Goal: Information Seeking & Learning: Learn about a topic

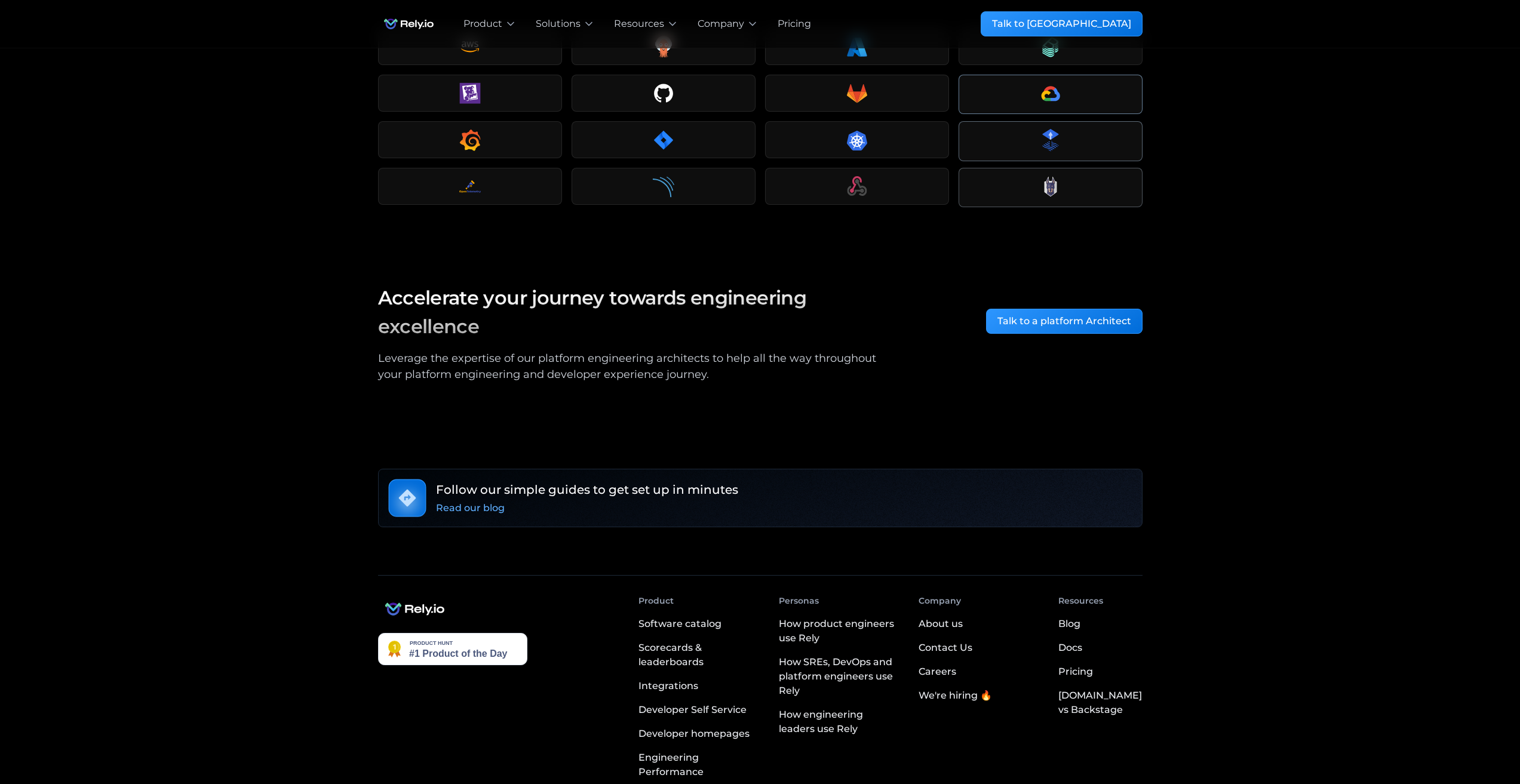
scroll to position [1887, 0]
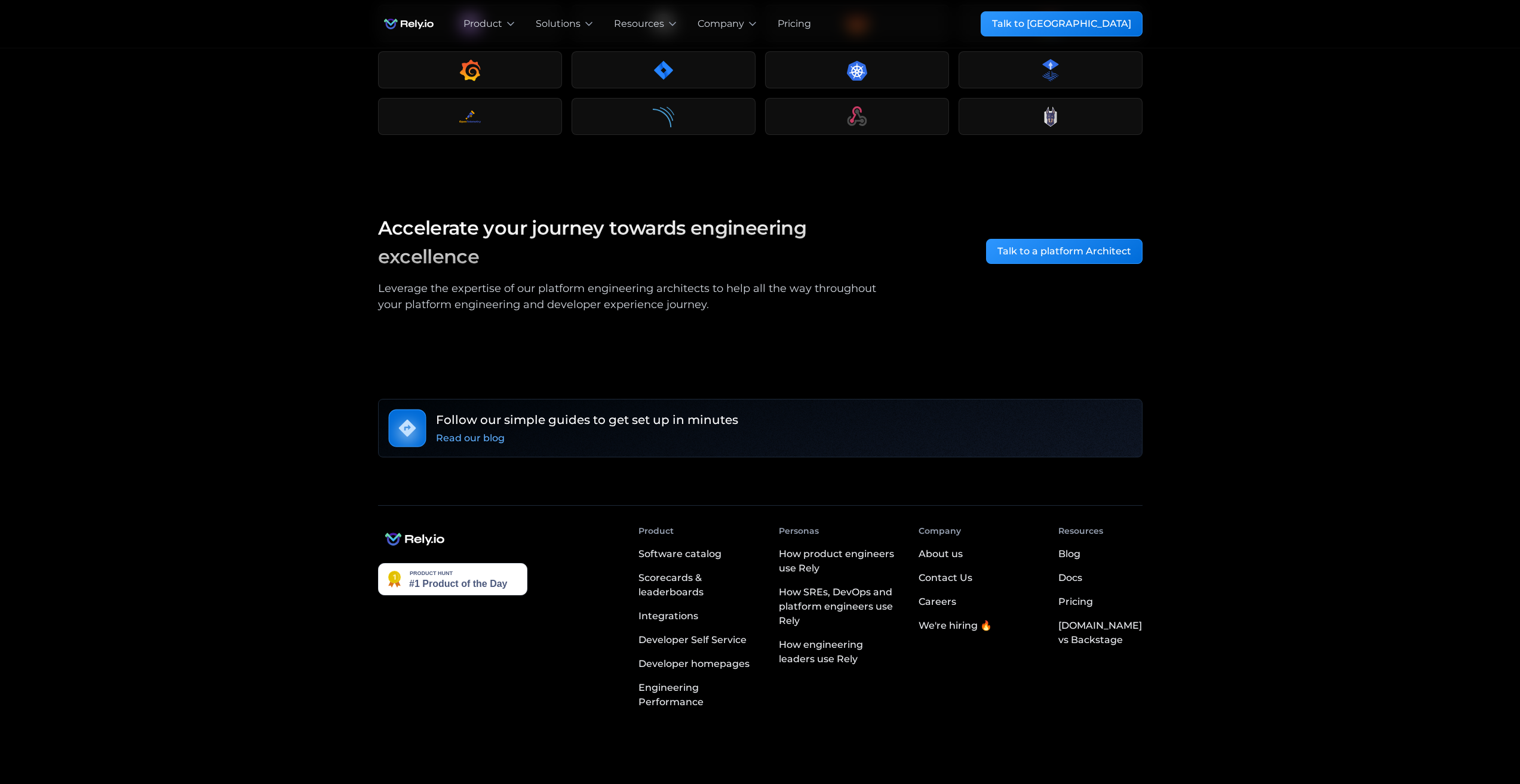
click at [1093, 595] on div "Pricing" at bounding box center [1075, 602] width 34 height 15
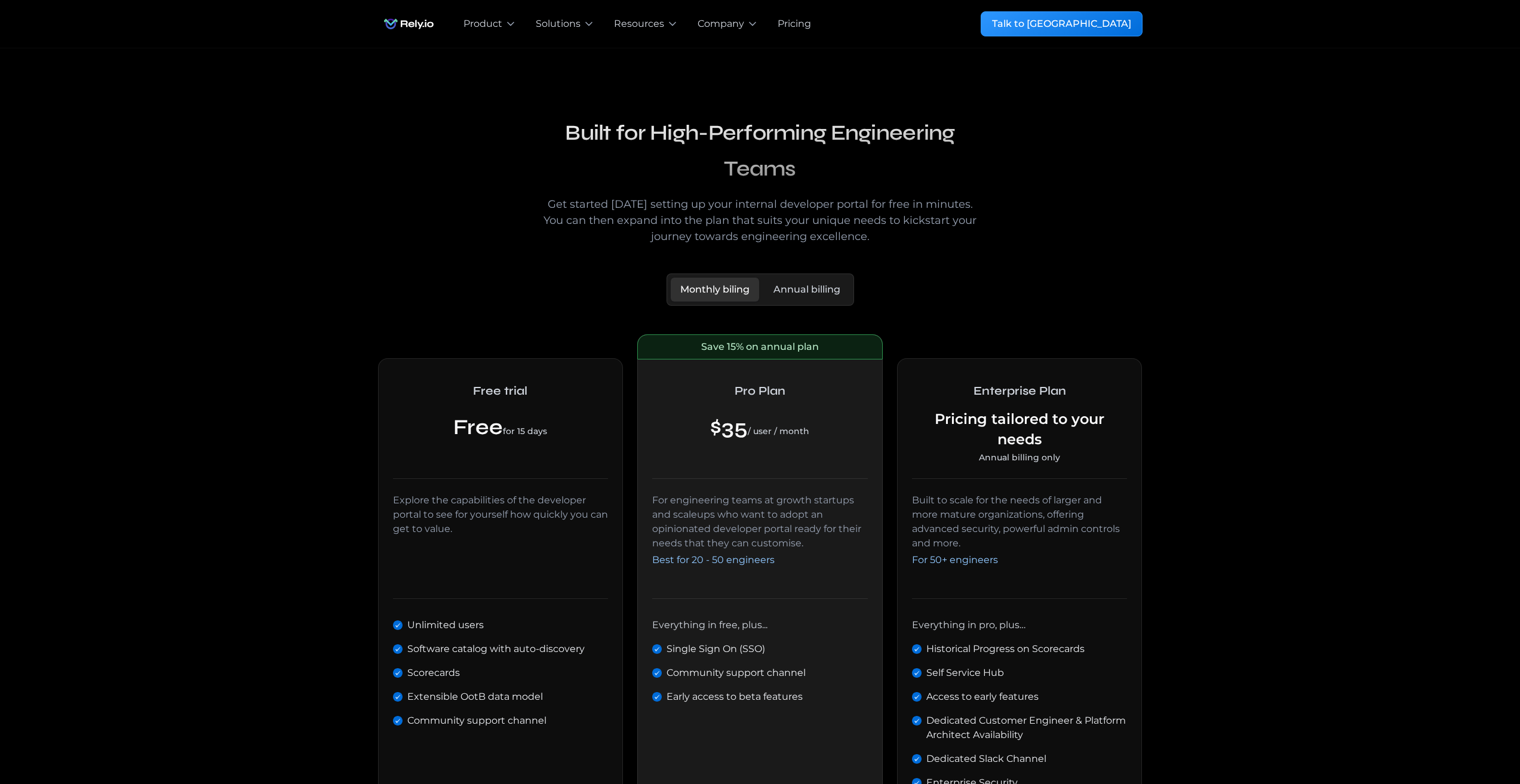
click at [817, 137] on h2 "Built for High-Performing Engineering Teams" at bounding box center [760, 151] width 459 height 72
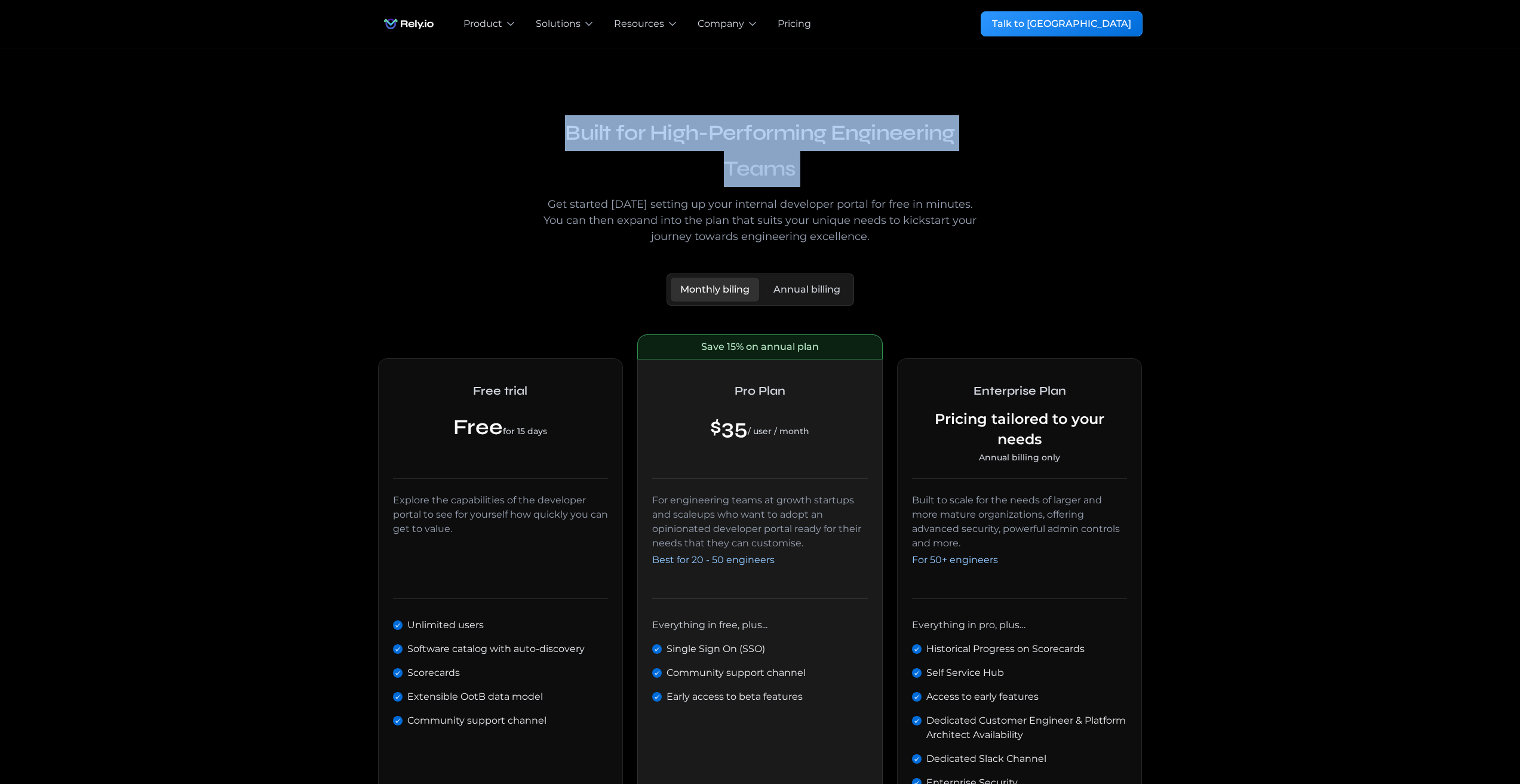
click at [817, 137] on h2 "Built for High-Performing Engineering Teams" at bounding box center [760, 151] width 459 height 72
click at [405, 28] on img "home" at bounding box center [408, 24] width 62 height 24
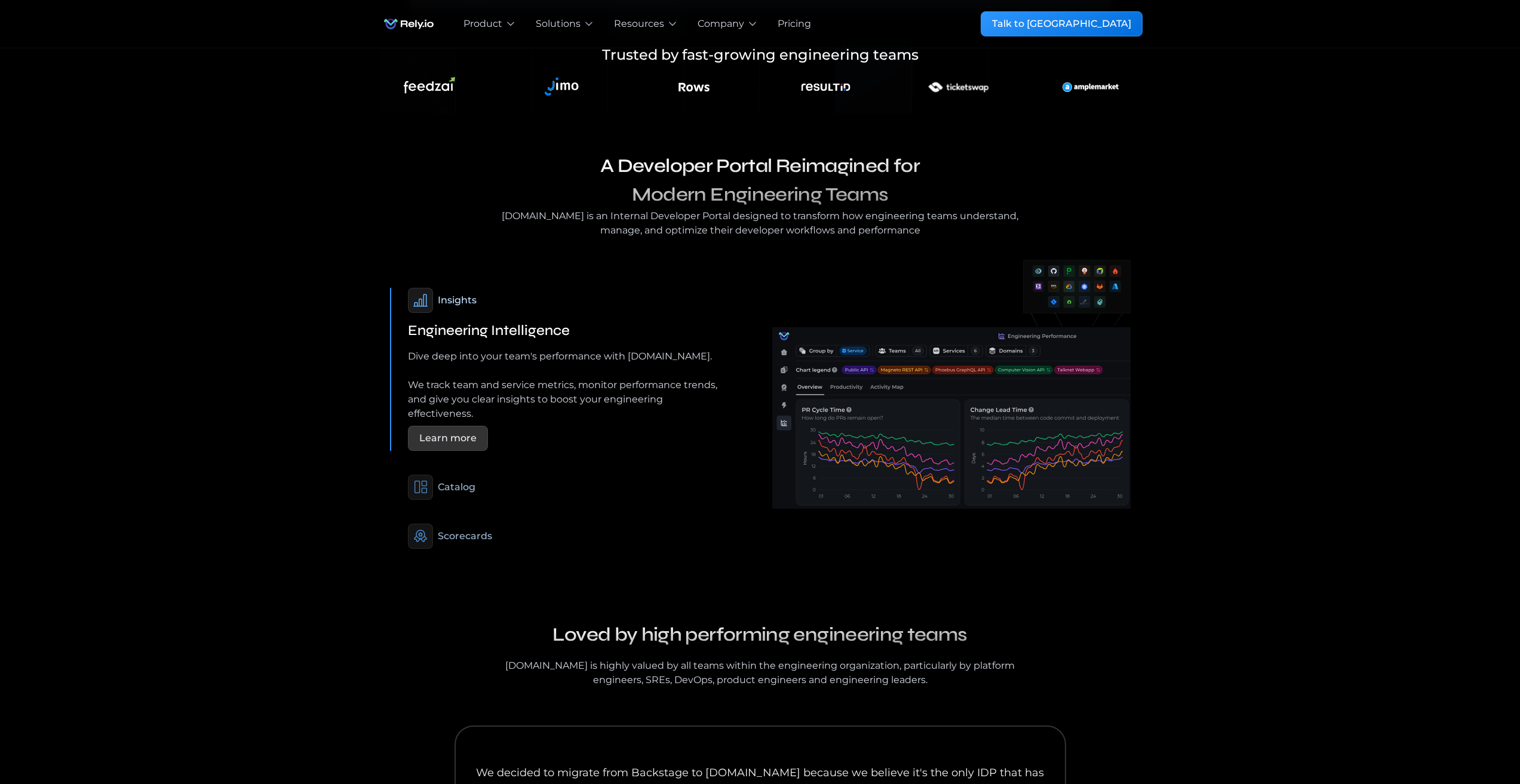
scroll to position [657, 0]
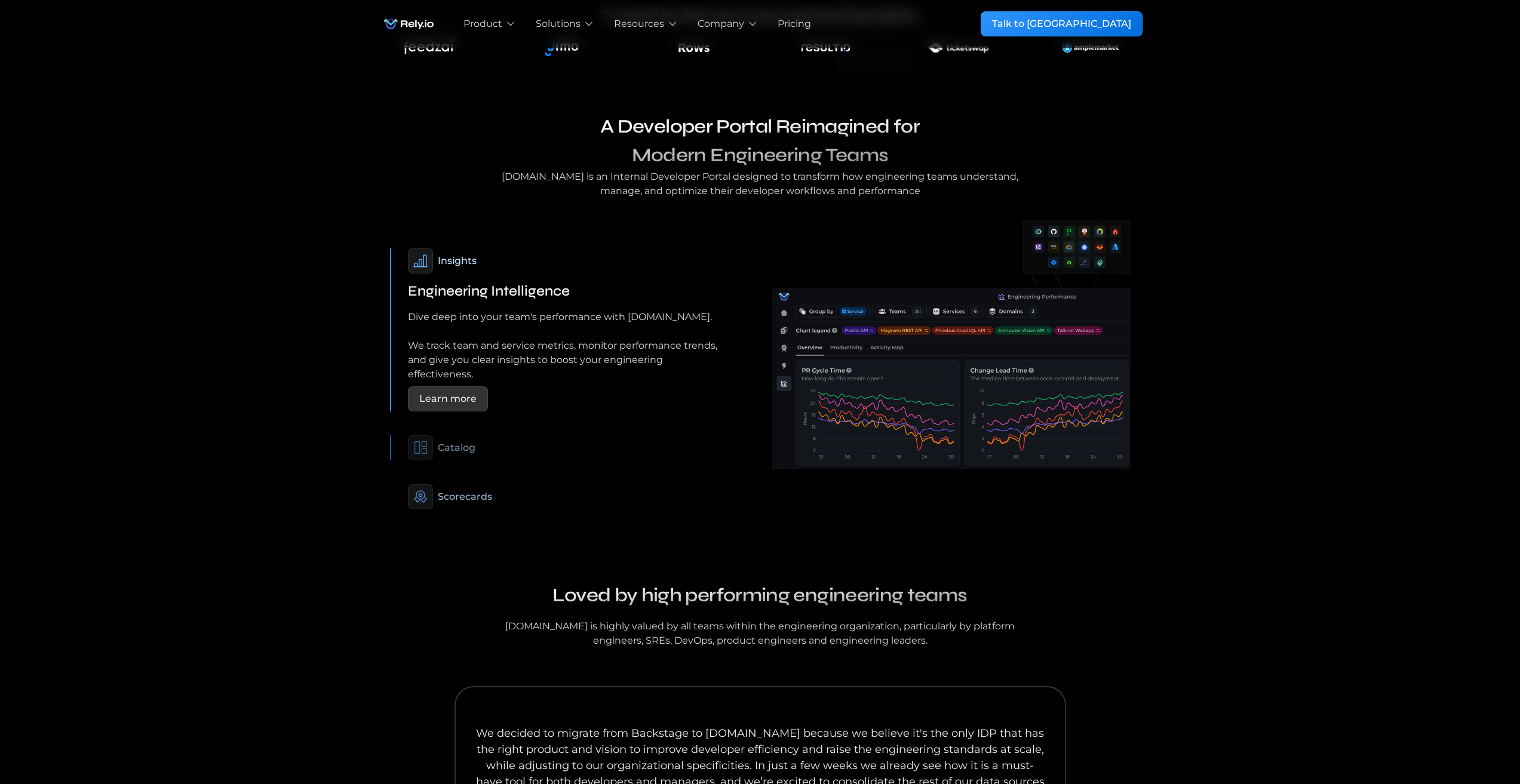
click at [464, 440] on div "Catalog" at bounding box center [456, 447] width 37 height 15
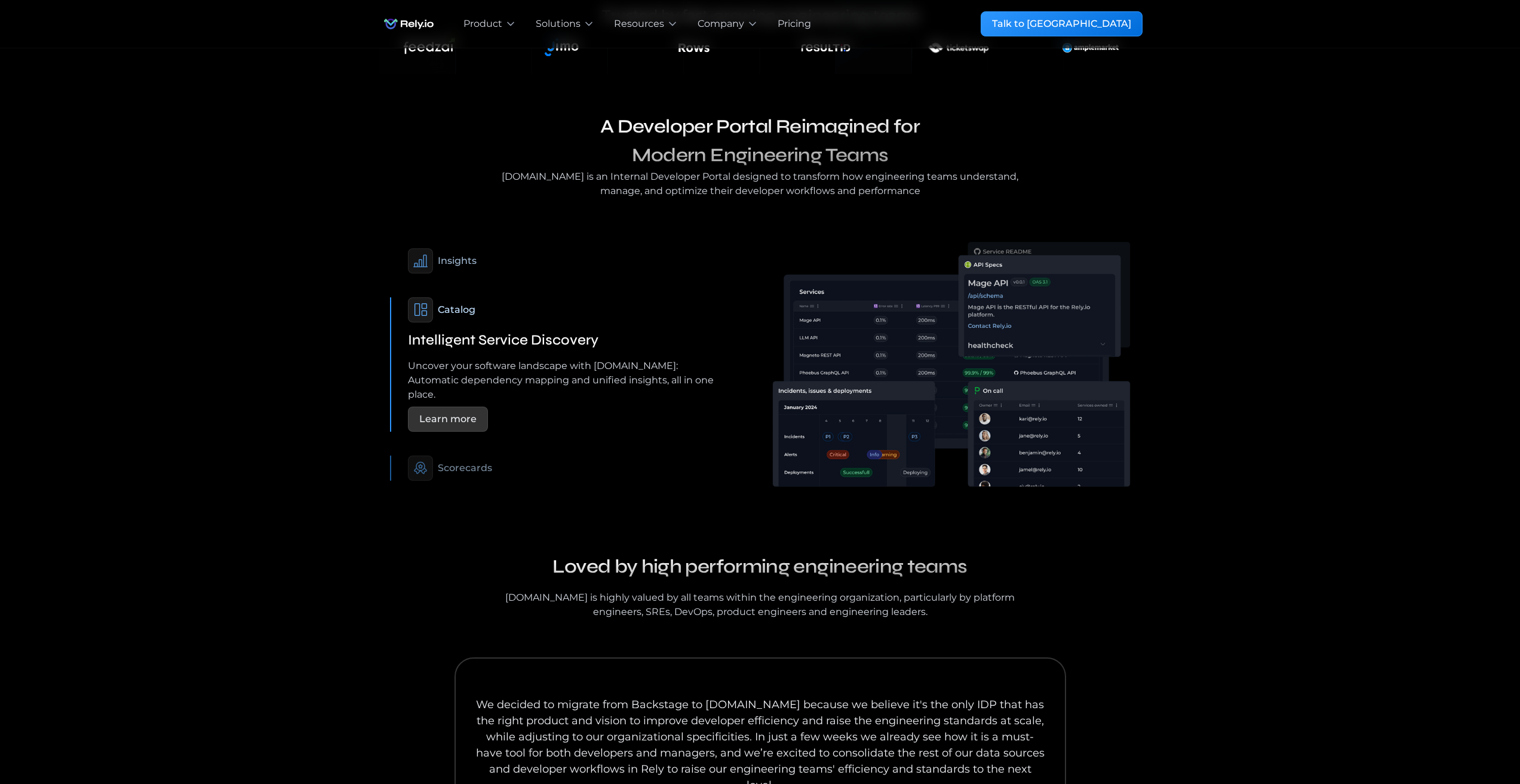
click at [458, 461] on div "Scorecards" at bounding box center [464, 468] width 54 height 15
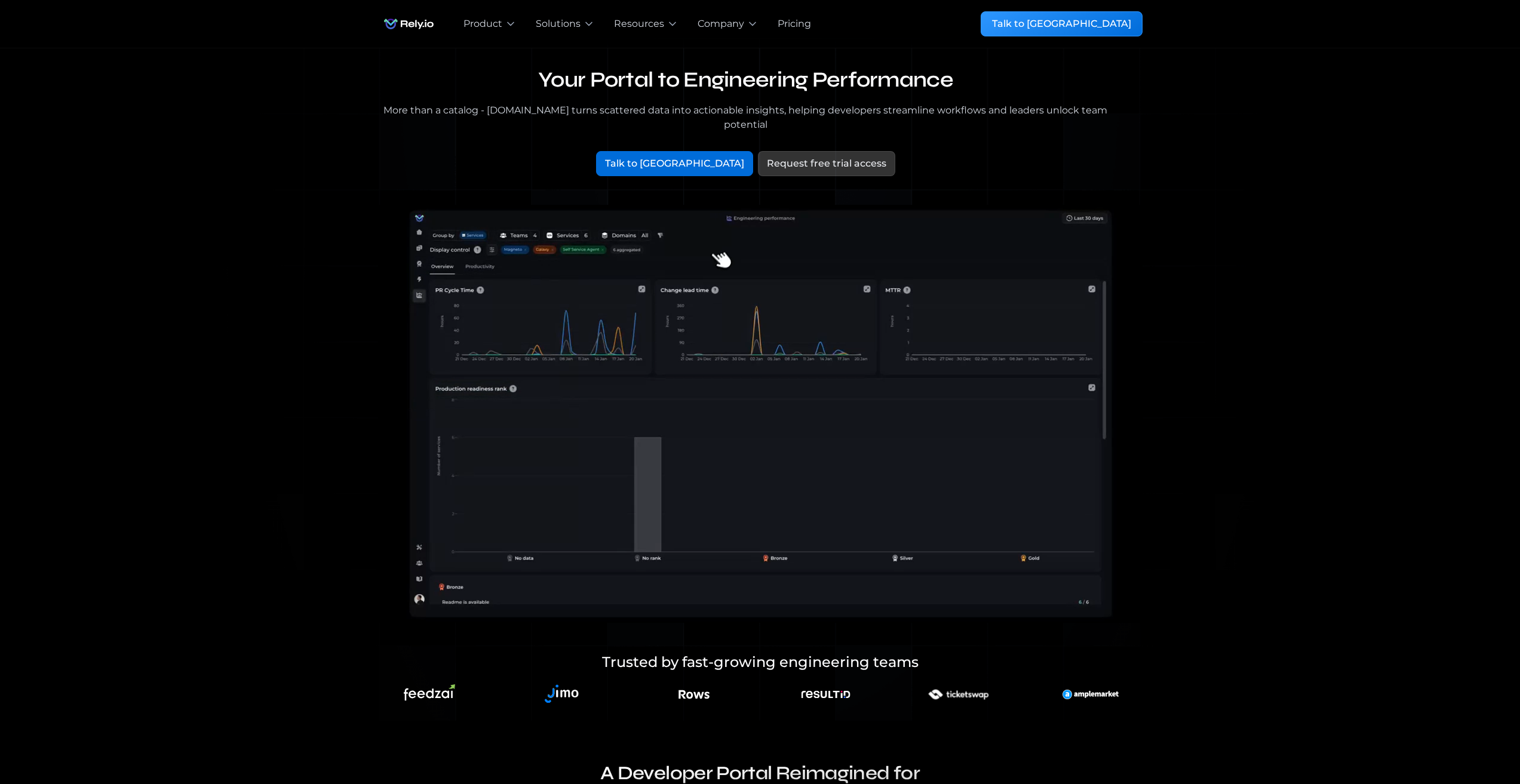
scroll to position [0, 0]
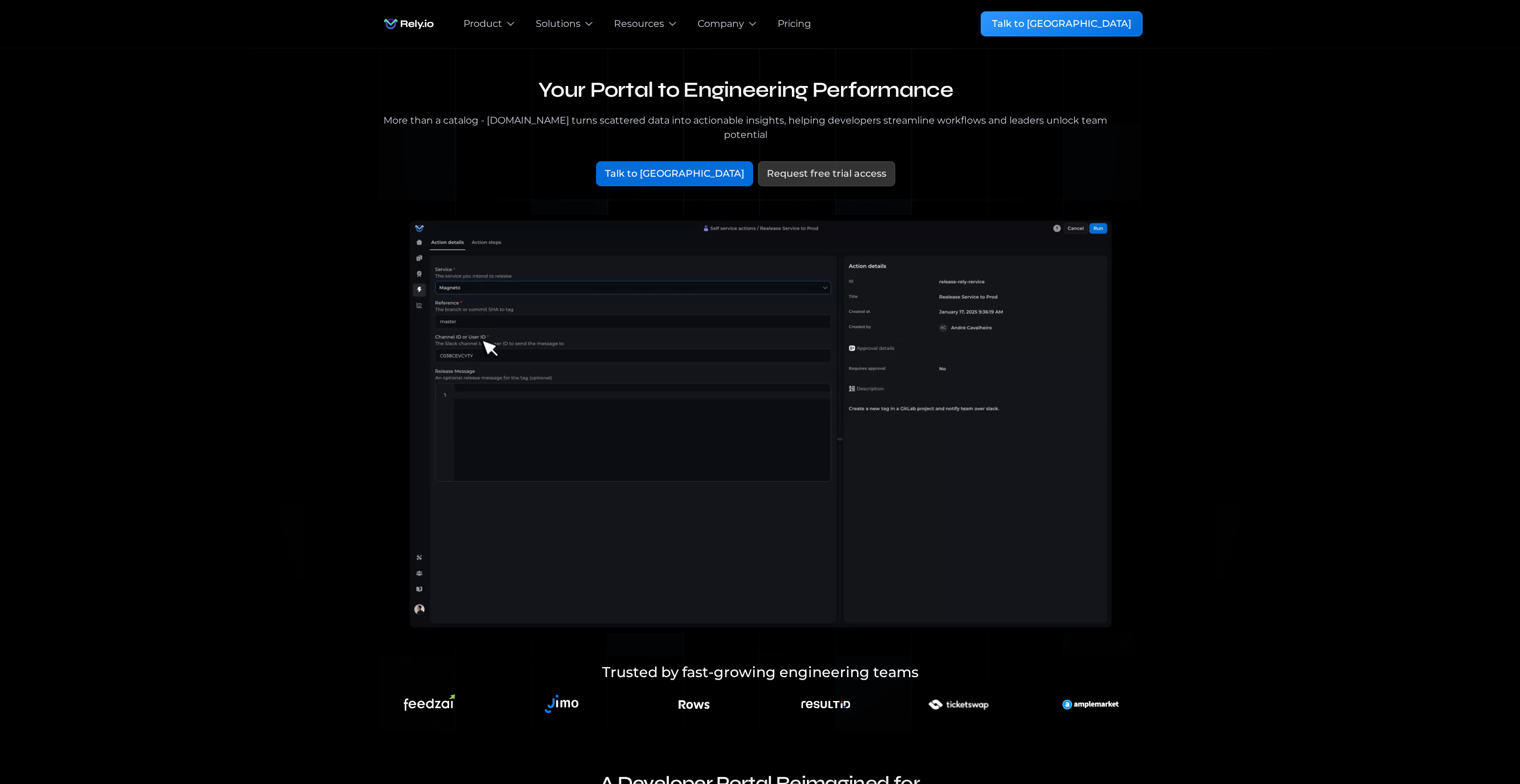
click at [794, 29] on div "Pricing" at bounding box center [795, 24] width 34 height 15
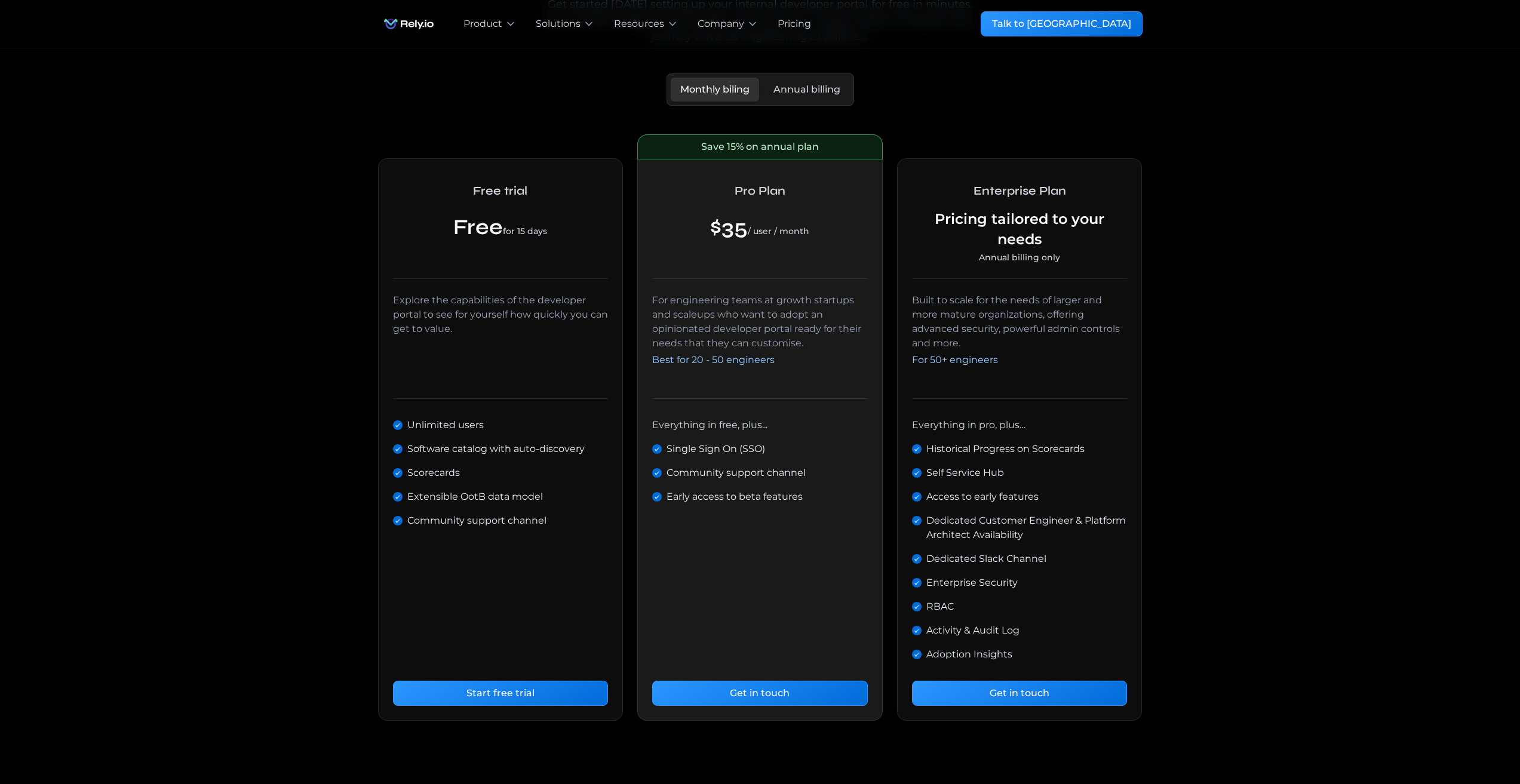
scroll to position [179, 0]
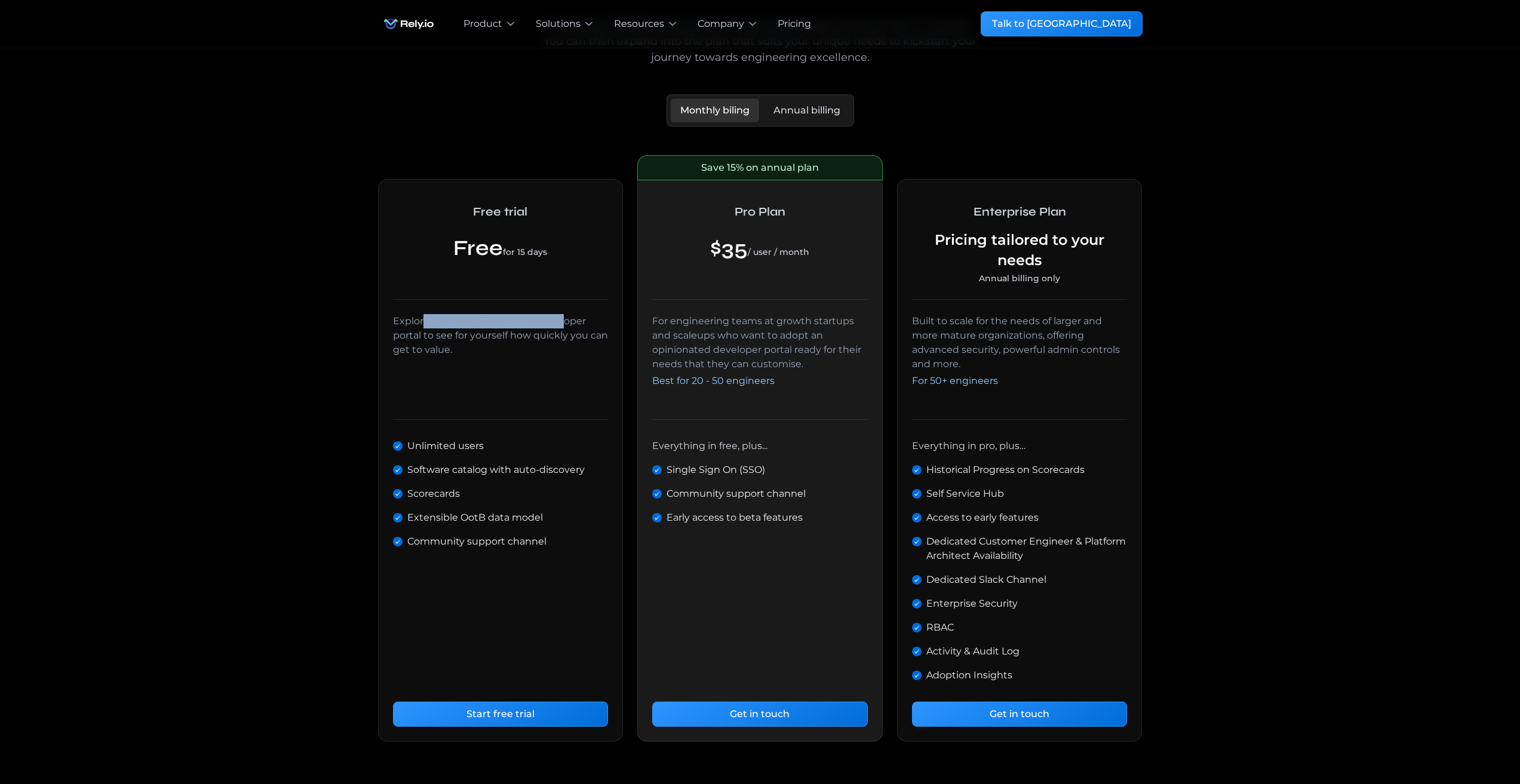
drag, startPoint x: 425, startPoint y: 324, endPoint x: 561, endPoint y: 326, distance: 136.0
click at [561, 326] on div "Explore the capabilities of the developer portal to see for yourself how quickl…" at bounding box center [501, 336] width 215 height 43
click at [454, 325] on div "Explore the capabilities of the developer portal to see for yourself how quickl…" at bounding box center [501, 336] width 215 height 43
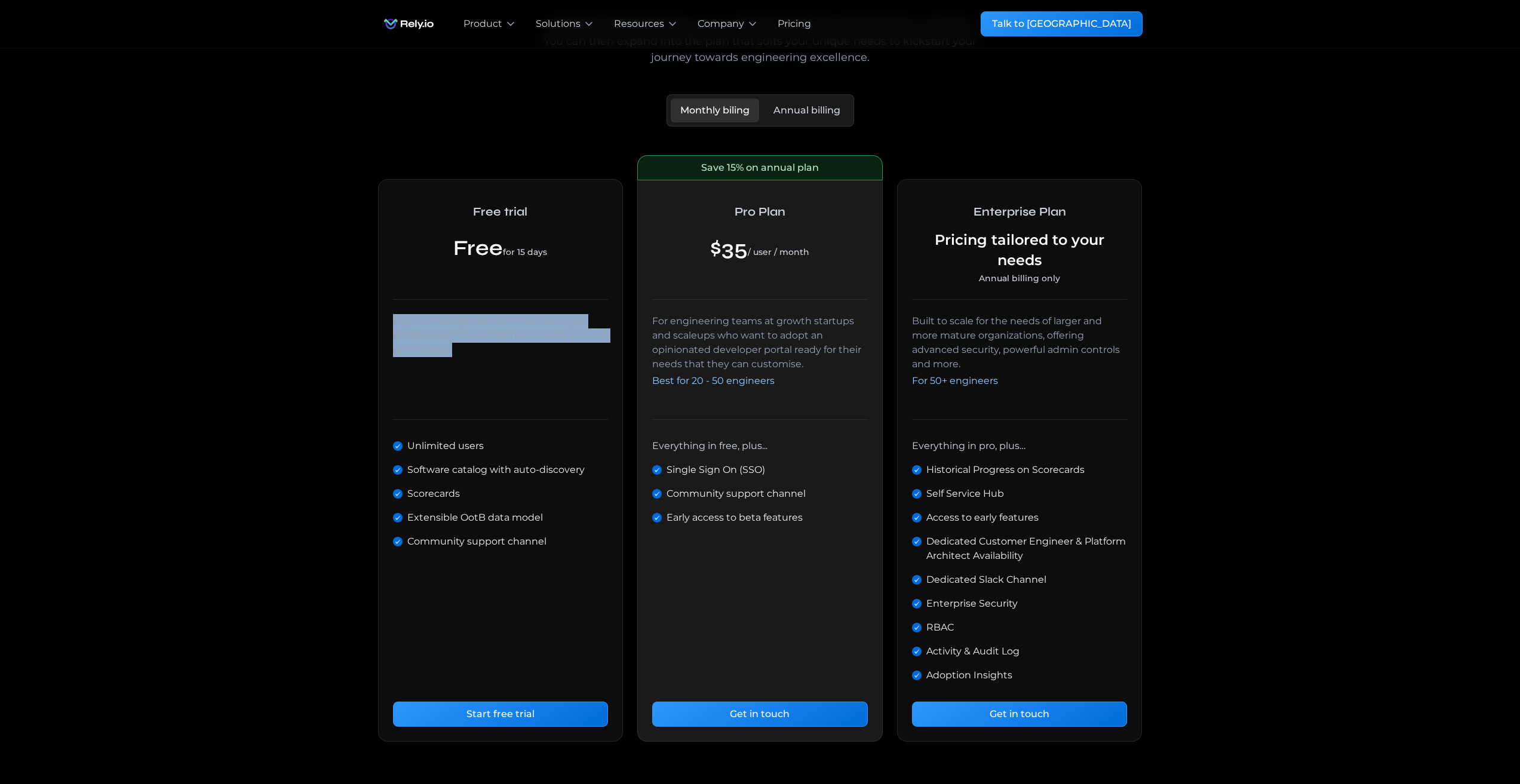
click at [473, 356] on div "Explore the capabilities of the developer portal to see for yourself how quickl…" at bounding box center [501, 336] width 215 height 43
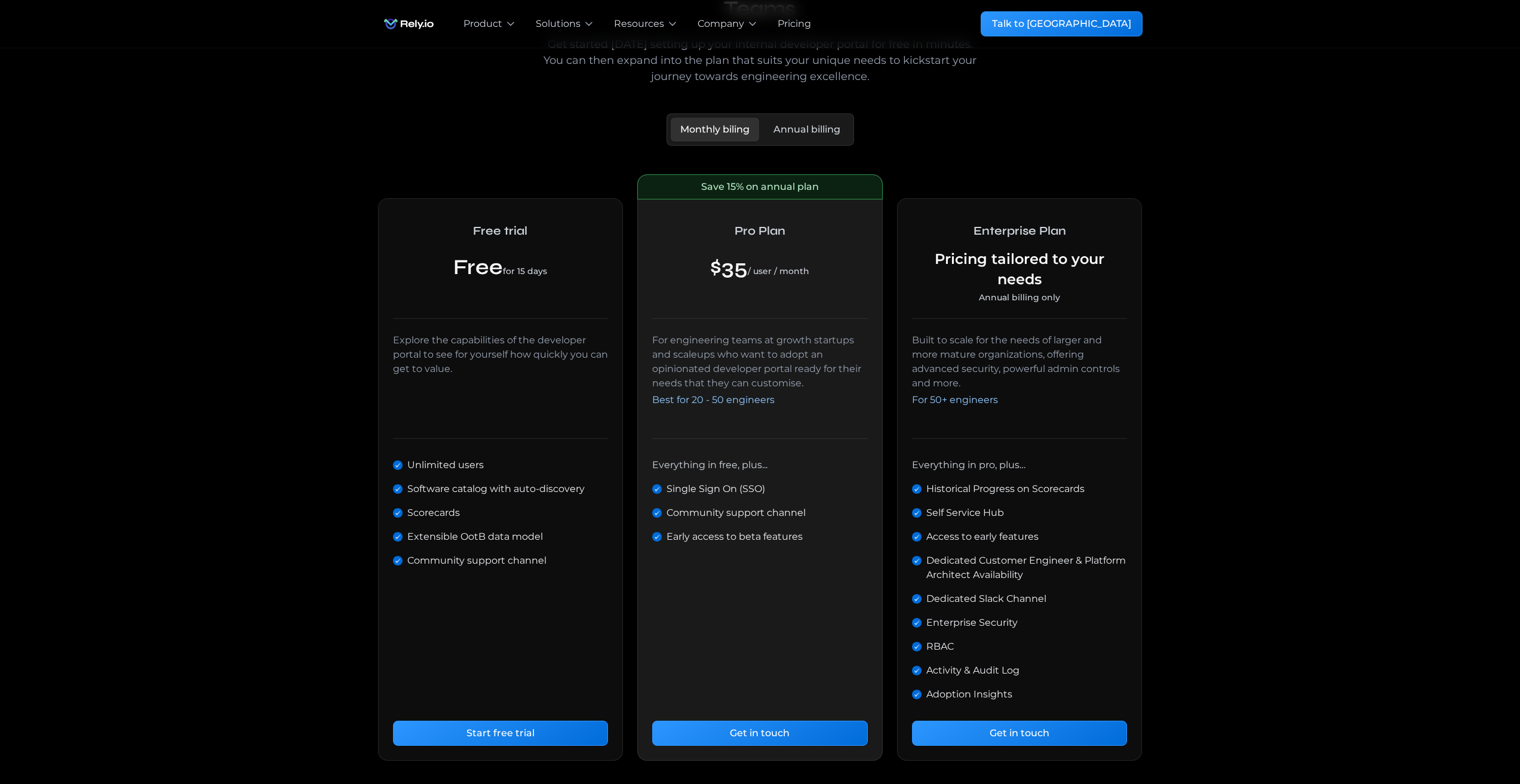
scroll to position [0, 0]
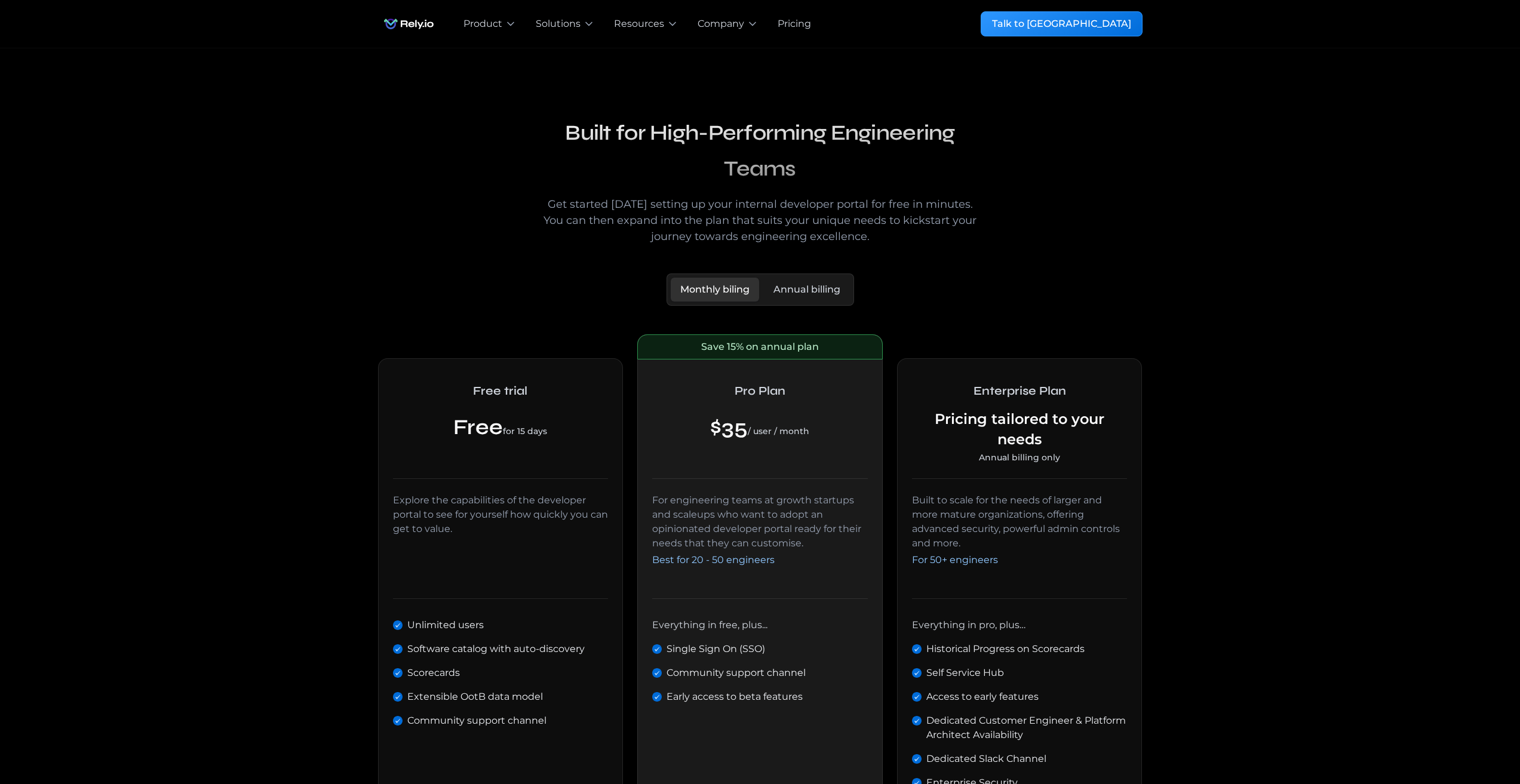
click at [830, 292] on div "Annual billing" at bounding box center [807, 289] width 67 height 15
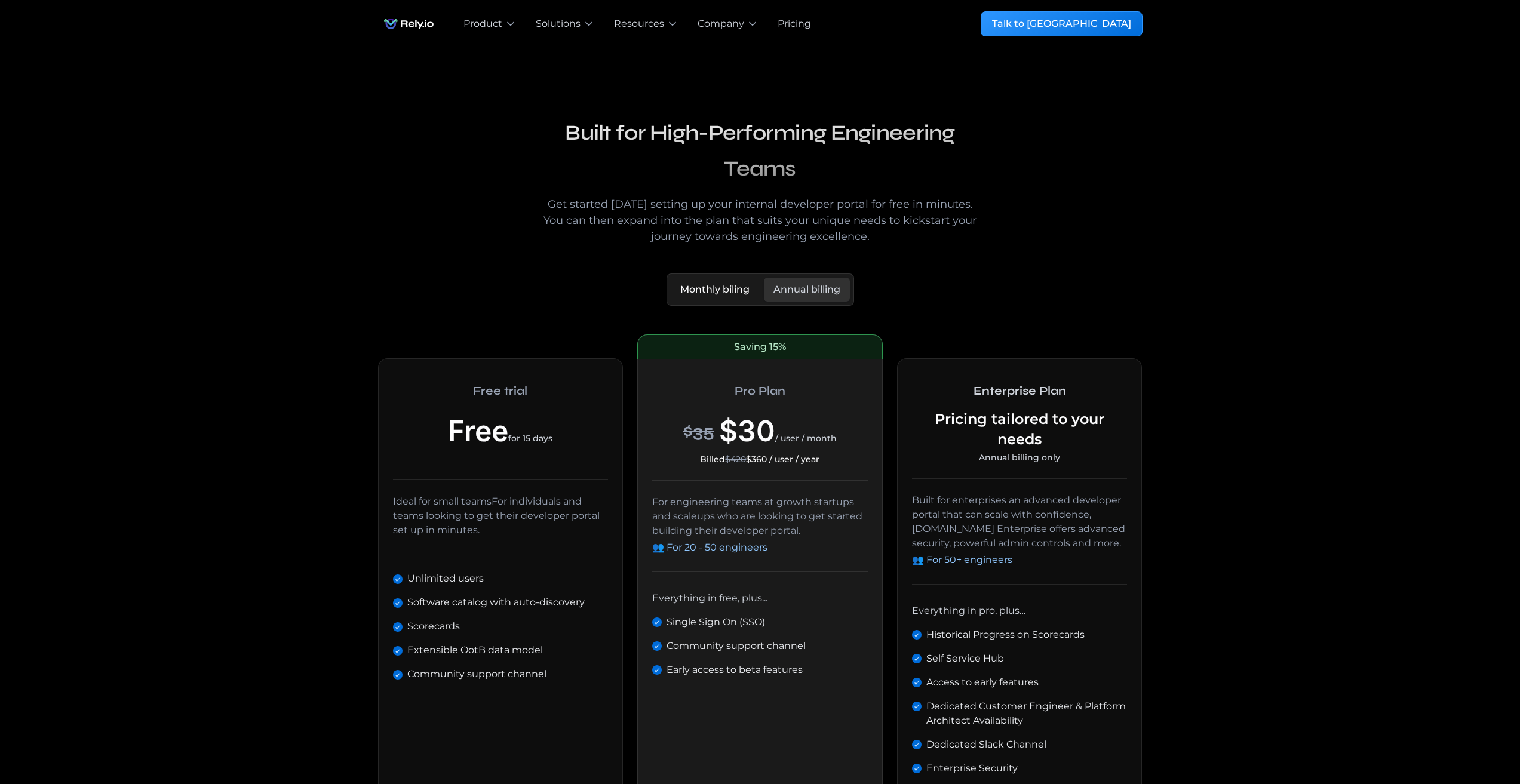
click at [702, 295] on div "Monthly biling" at bounding box center [715, 289] width 69 height 15
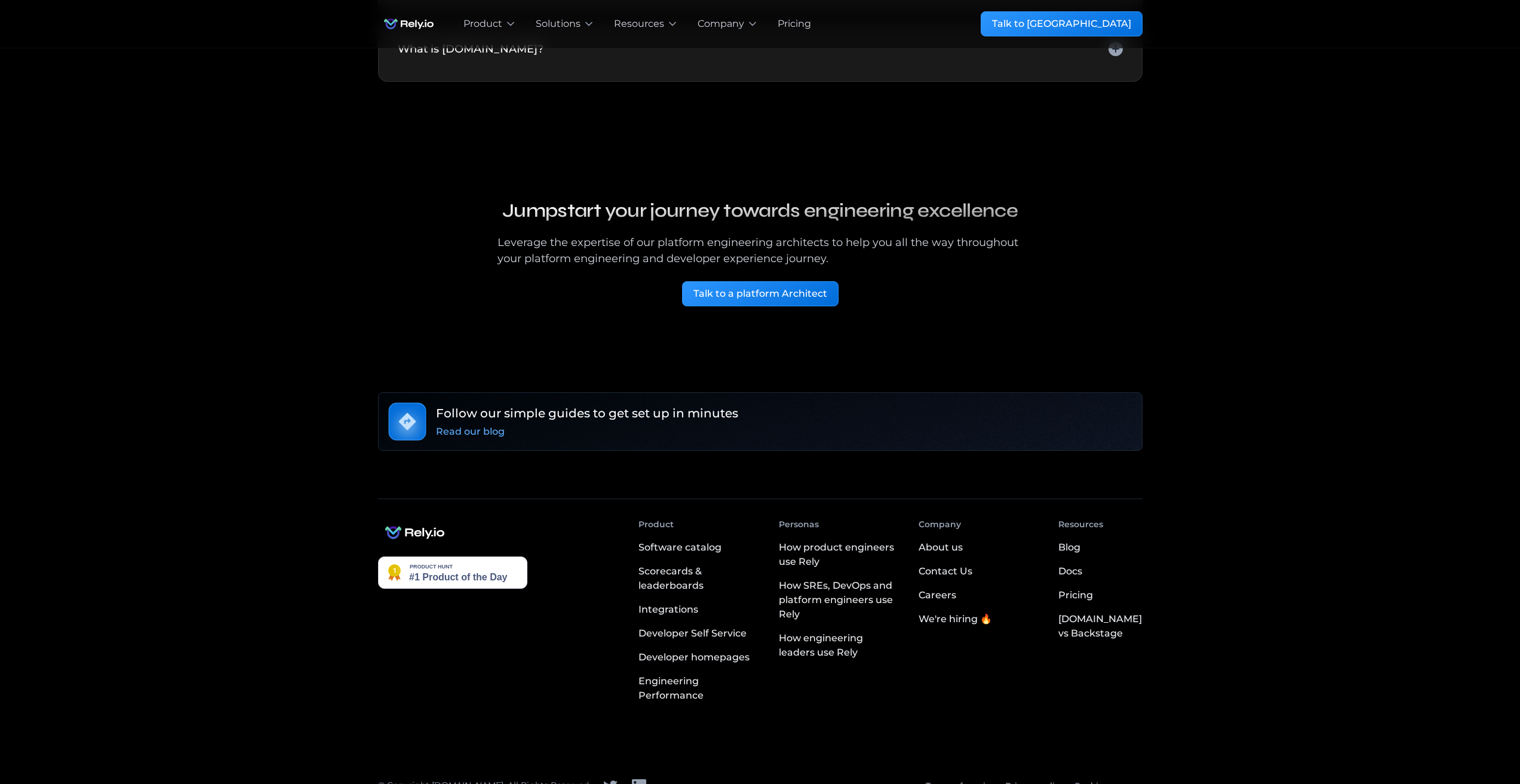
scroll to position [3043, 0]
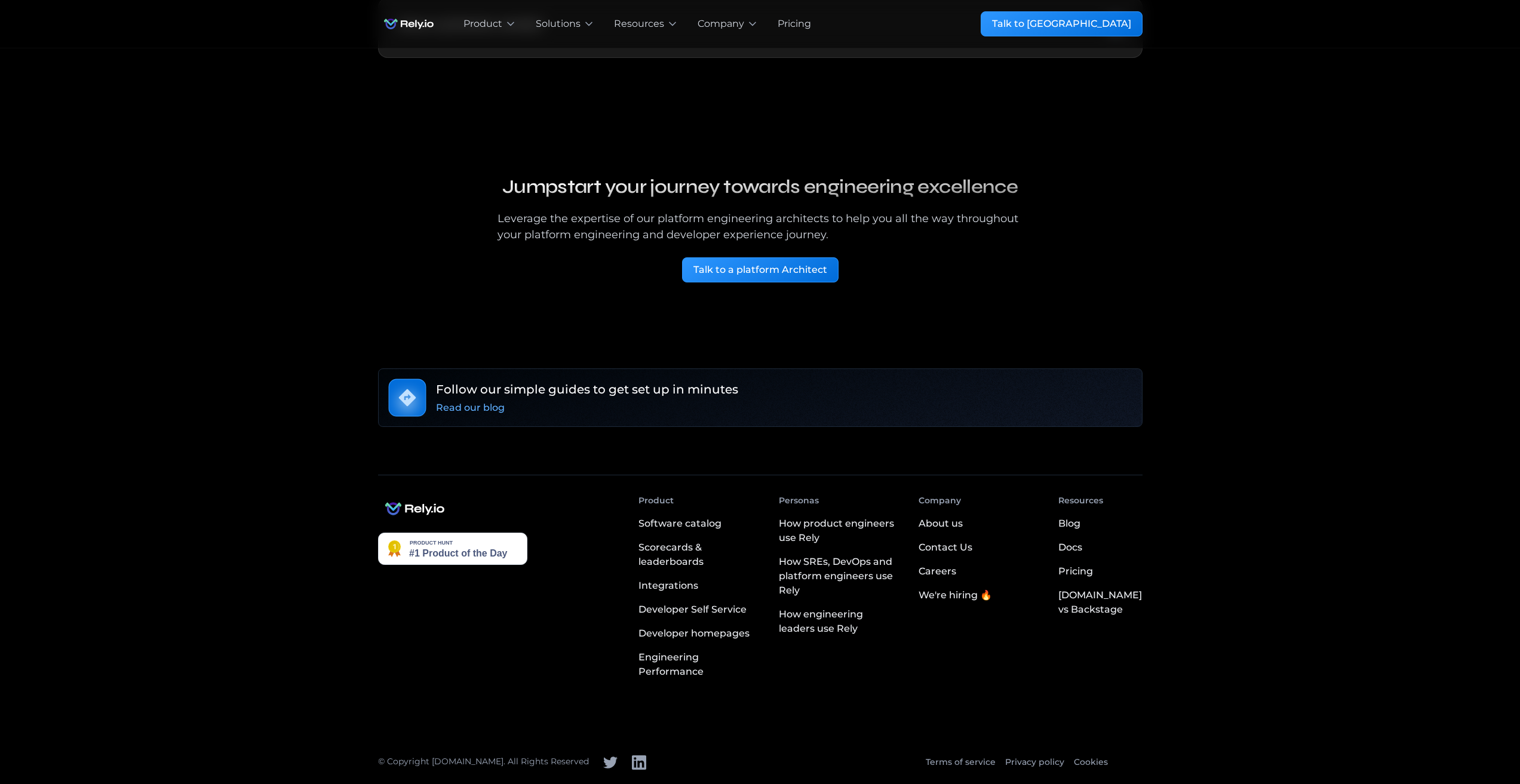
click at [984, 599] on div "We're hiring 🔥" at bounding box center [955, 595] width 73 height 15
